Goal: Transaction & Acquisition: Purchase product/service

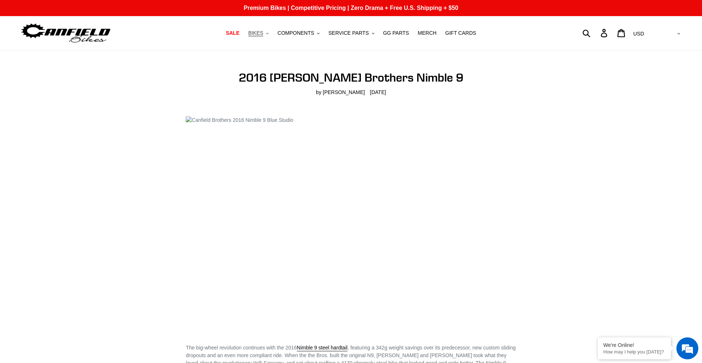
click at [266, 33] on button "BIKES .cls-1{fill:#231f20}" at bounding box center [259, 33] width 28 height 10
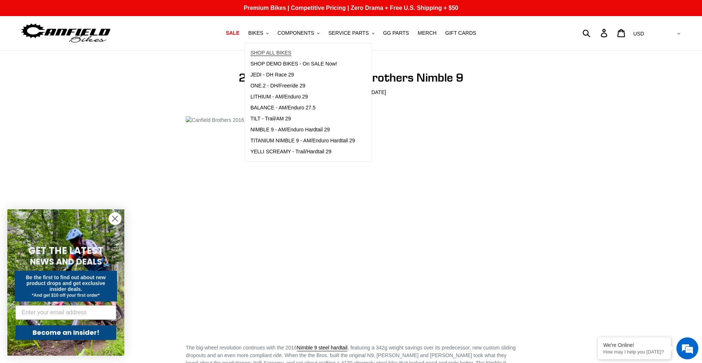
click at [267, 52] on span "SHOP ALL BIKES" at bounding box center [270, 53] width 41 height 6
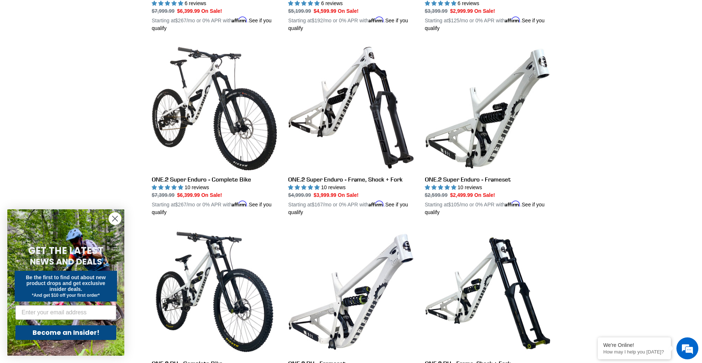
scroll to position [1261, 0]
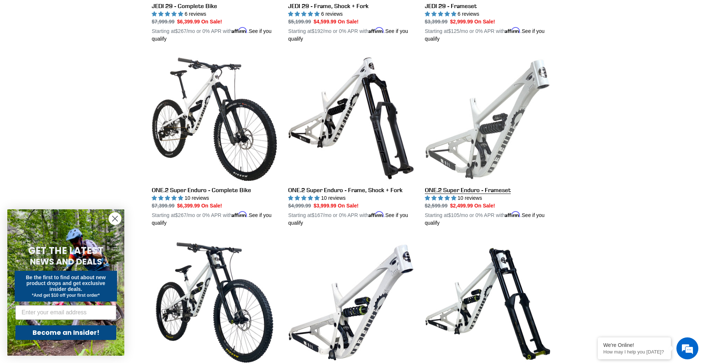
click at [491, 187] on link "ONE.2 Super Enduro - Frameset" at bounding box center [487, 141] width 125 height 171
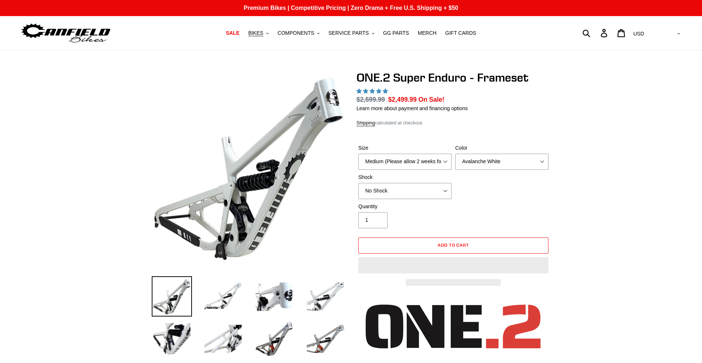
select select "highest-rating"
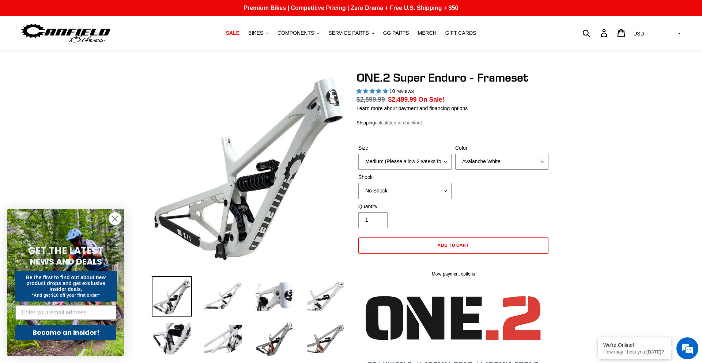
click at [486, 160] on select "Avalanche White Bentonite Grey" at bounding box center [501, 162] width 93 height 16
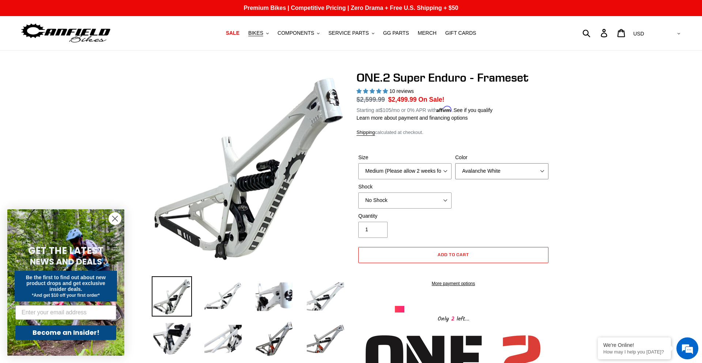
select select "Bentonite Grey"
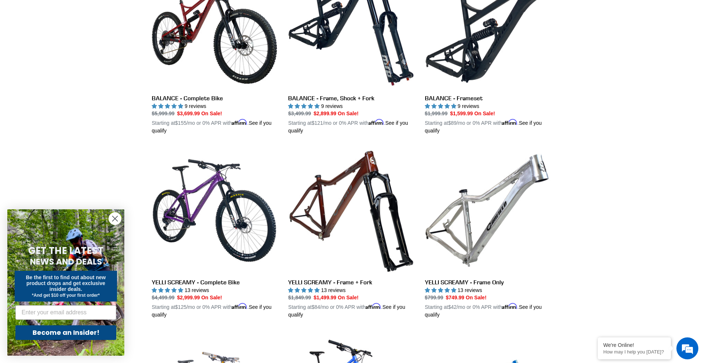
scroll to position [566, 0]
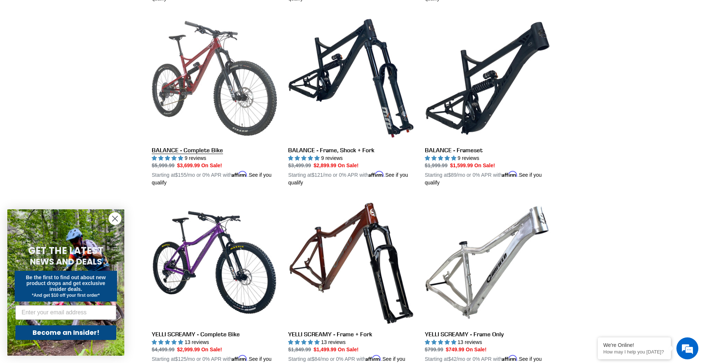
click at [196, 147] on link "BALANCE - Complete Bike" at bounding box center [214, 100] width 125 height 171
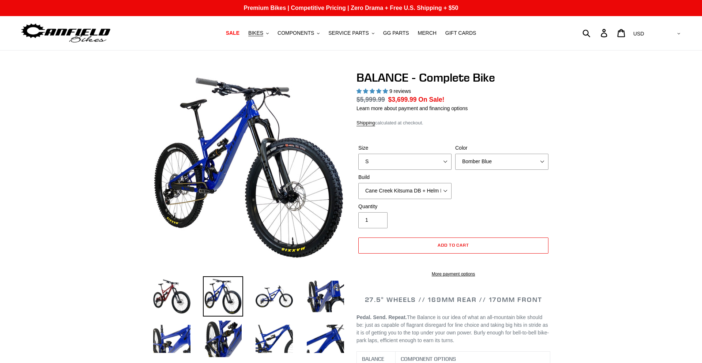
select select "highest-rating"
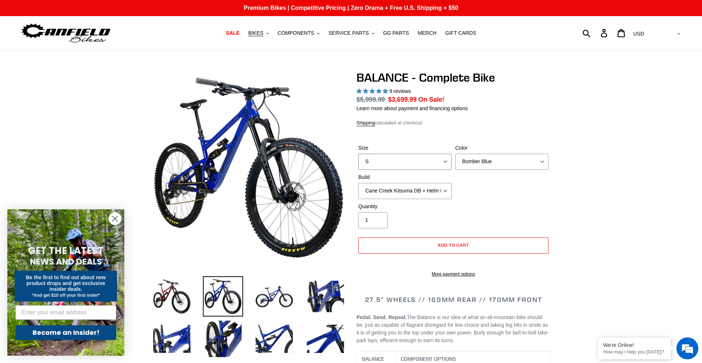
click at [431, 162] on select "S M L XL" at bounding box center [404, 162] width 93 height 16
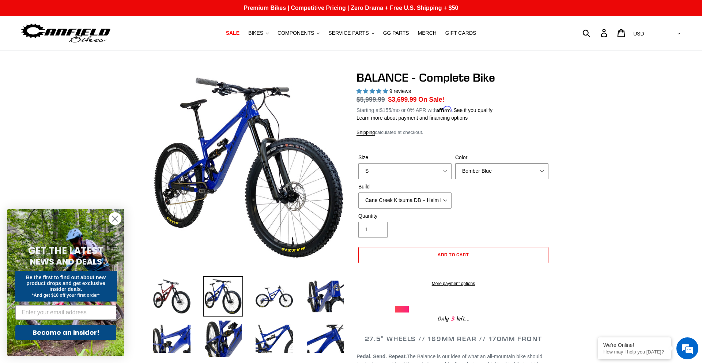
click at [491, 170] on select "Bomber Blue Goat's Blood Stealth Black" at bounding box center [501, 171] width 93 height 16
select select "Stealth Black"
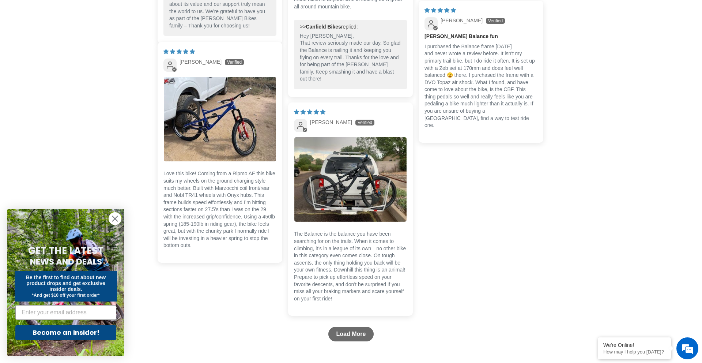
scroll to position [1955, 0]
